Goal: Task Accomplishment & Management: Use online tool/utility

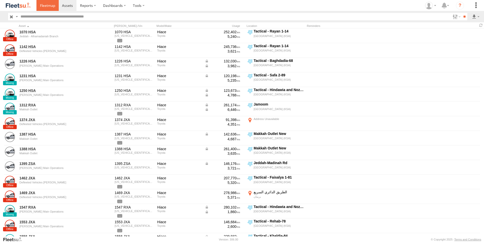
click at [40, 8] on span at bounding box center [47, 5] width 15 height 5
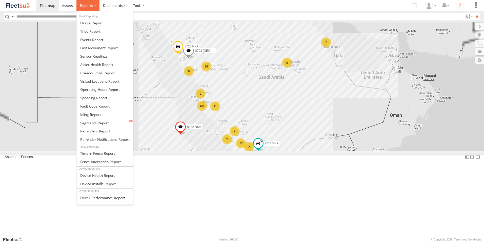
click at [95, 8] on label at bounding box center [87, 5] width 23 height 11
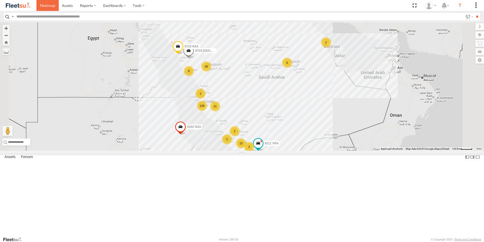
click at [48, 7] on span at bounding box center [47, 5] width 15 height 5
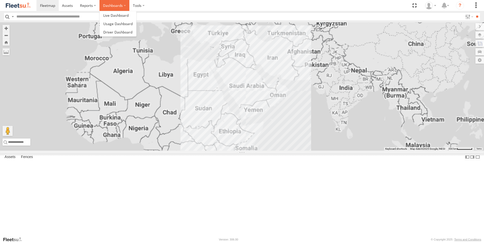
click at [110, 6] on label "Dashboards" at bounding box center [114, 5] width 30 height 11
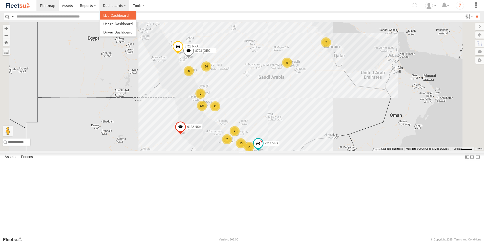
click span
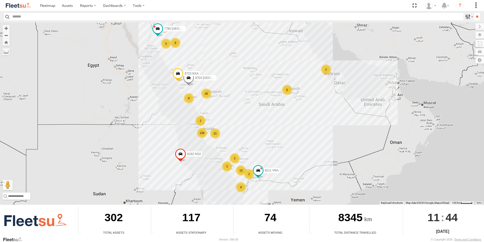
click at [467, 18] on label at bounding box center [468, 16] width 11 height 7
click at [0, 0] on label "Yanbu Outlet" at bounding box center [0, 0] width 0 height 0
click at [474, 17] on input "**" at bounding box center [477, 16] width 6 height 7
